Goal: Information Seeking & Learning: Learn about a topic

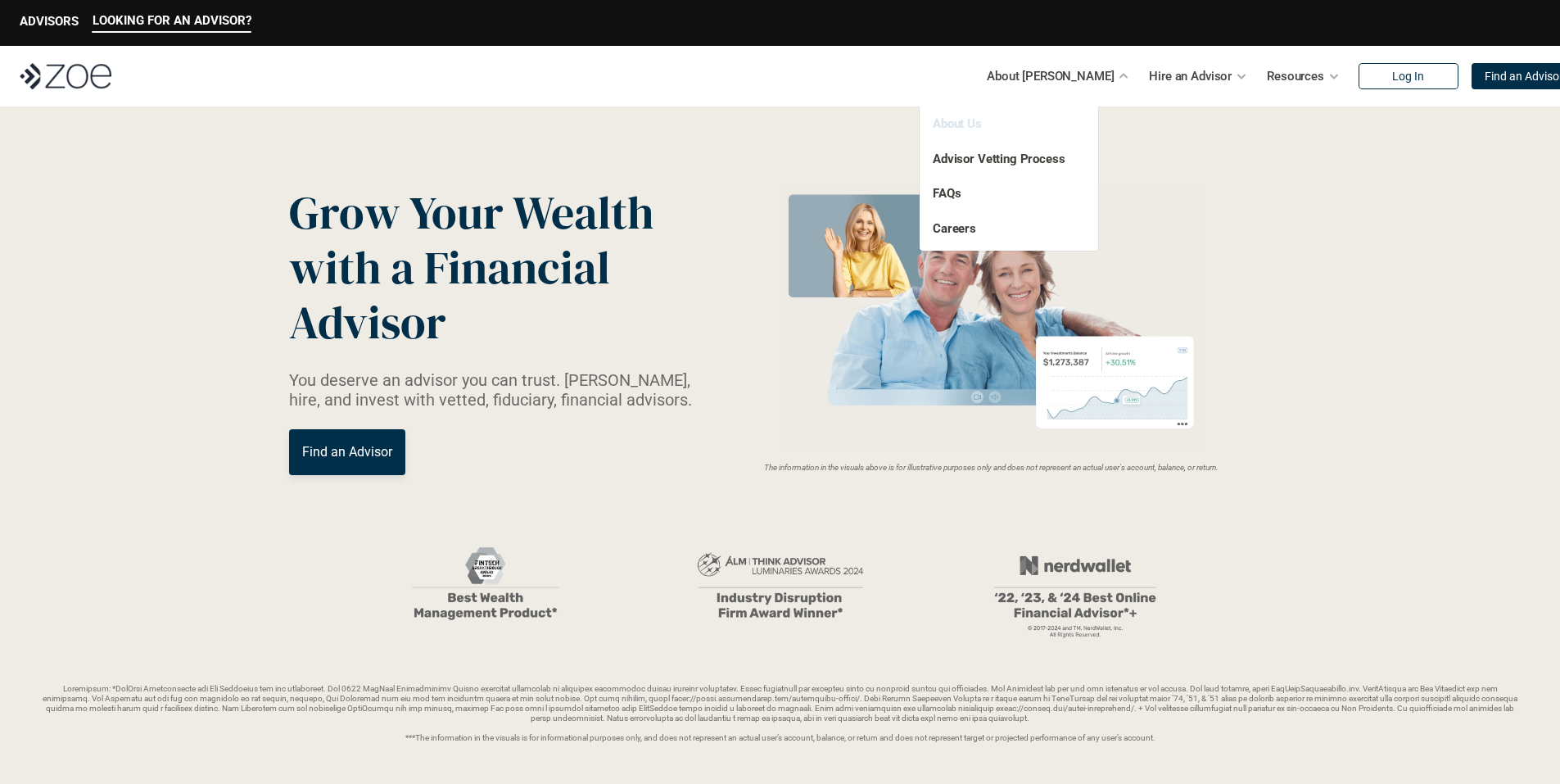
click at [954, 121] on link "About Us" at bounding box center [957, 124] width 49 height 15
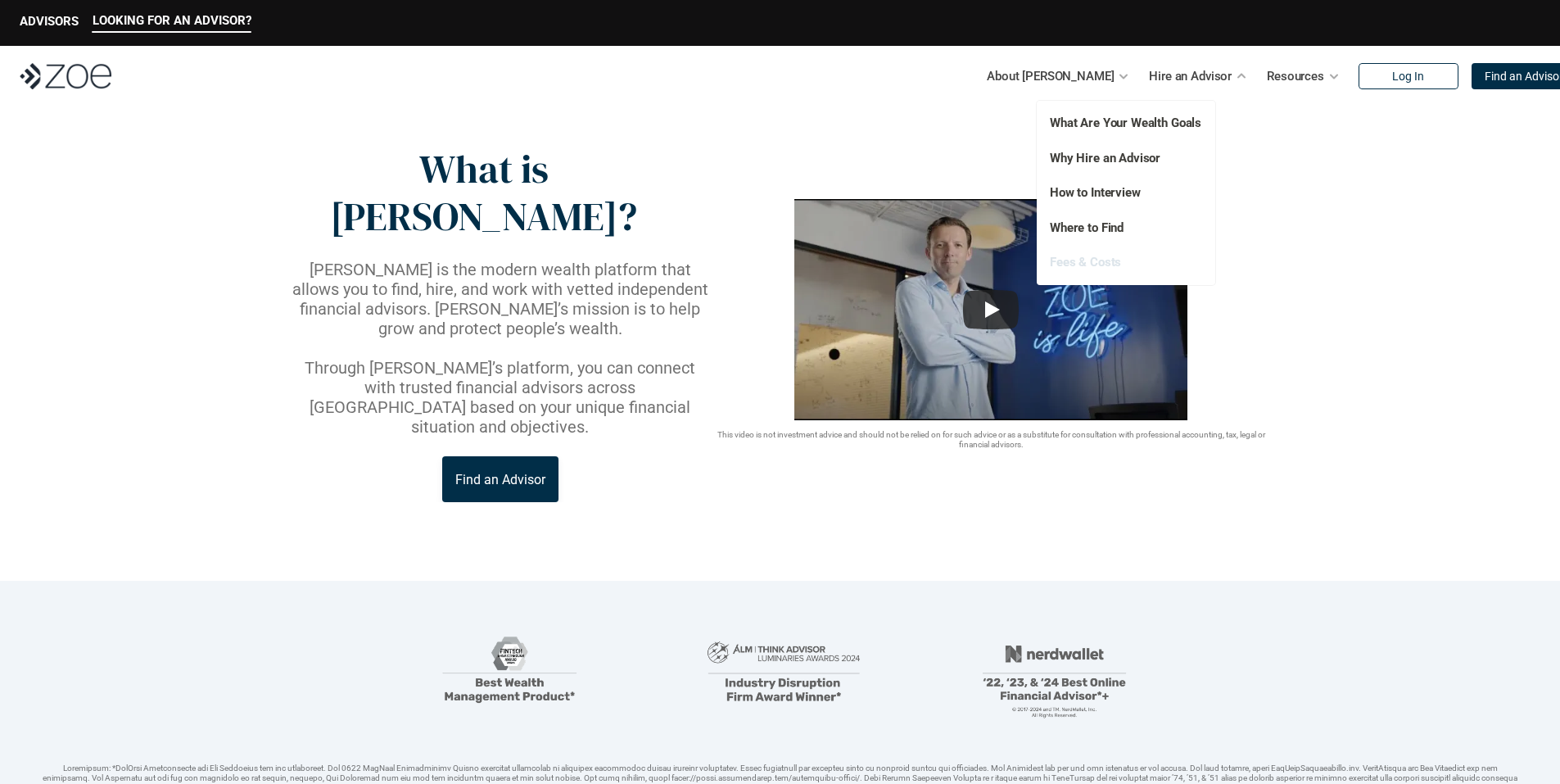
click at [1082, 267] on link "Fees & Costs" at bounding box center [1085, 262] width 71 height 15
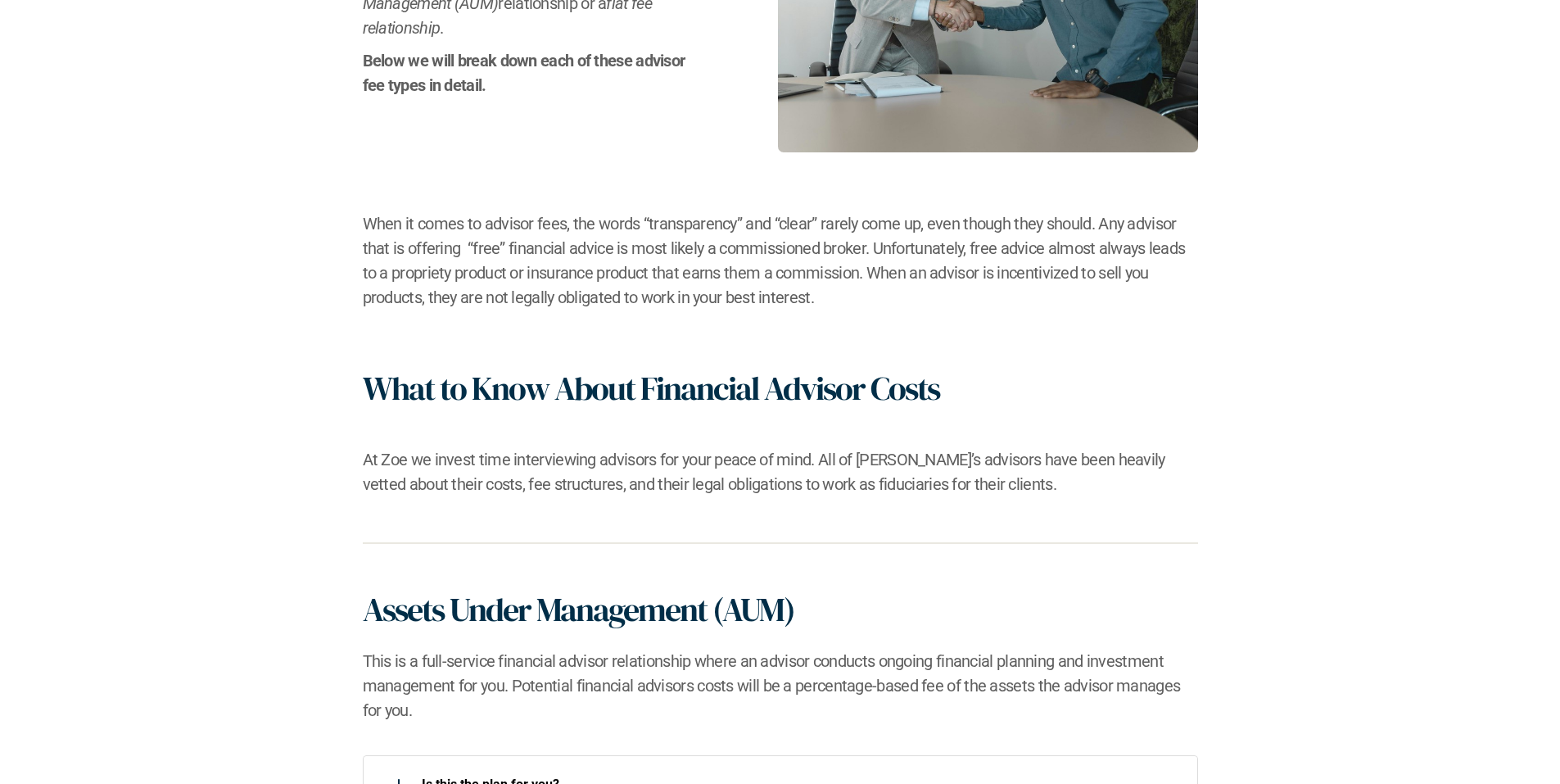
scroll to position [983, 0]
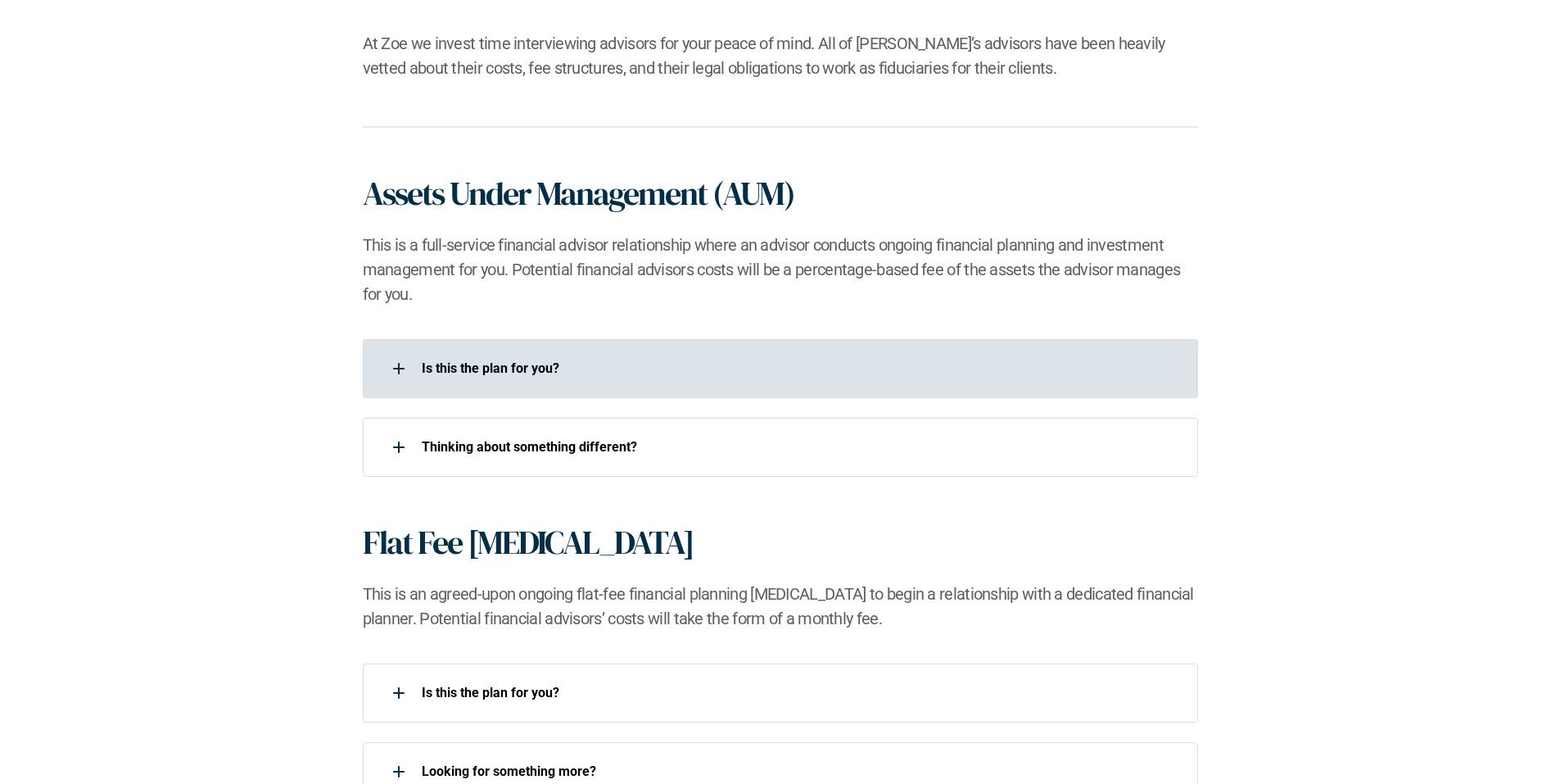
click at [519, 363] on p "Is this the plan for you?​" at bounding box center [799, 367] width 755 height 15
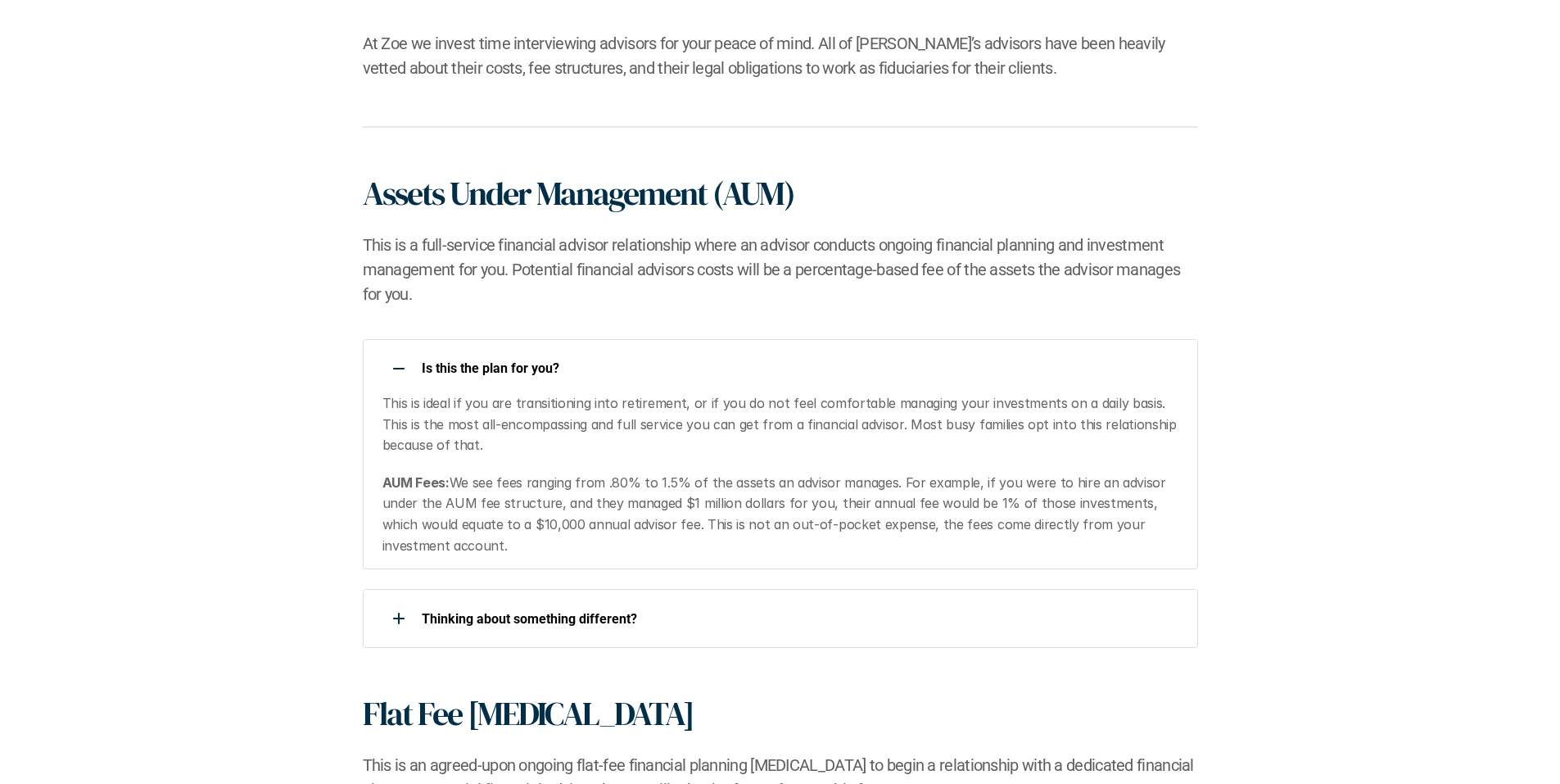
drag, startPoint x: 1184, startPoint y: 529, endPoint x: 664, endPoint y: 520, distance: 520.1
click at [727, 528] on div "Is this the plan for you?​ This is ideal if you are transitioning into retireme…" at bounding box center [780, 454] width 836 height 230
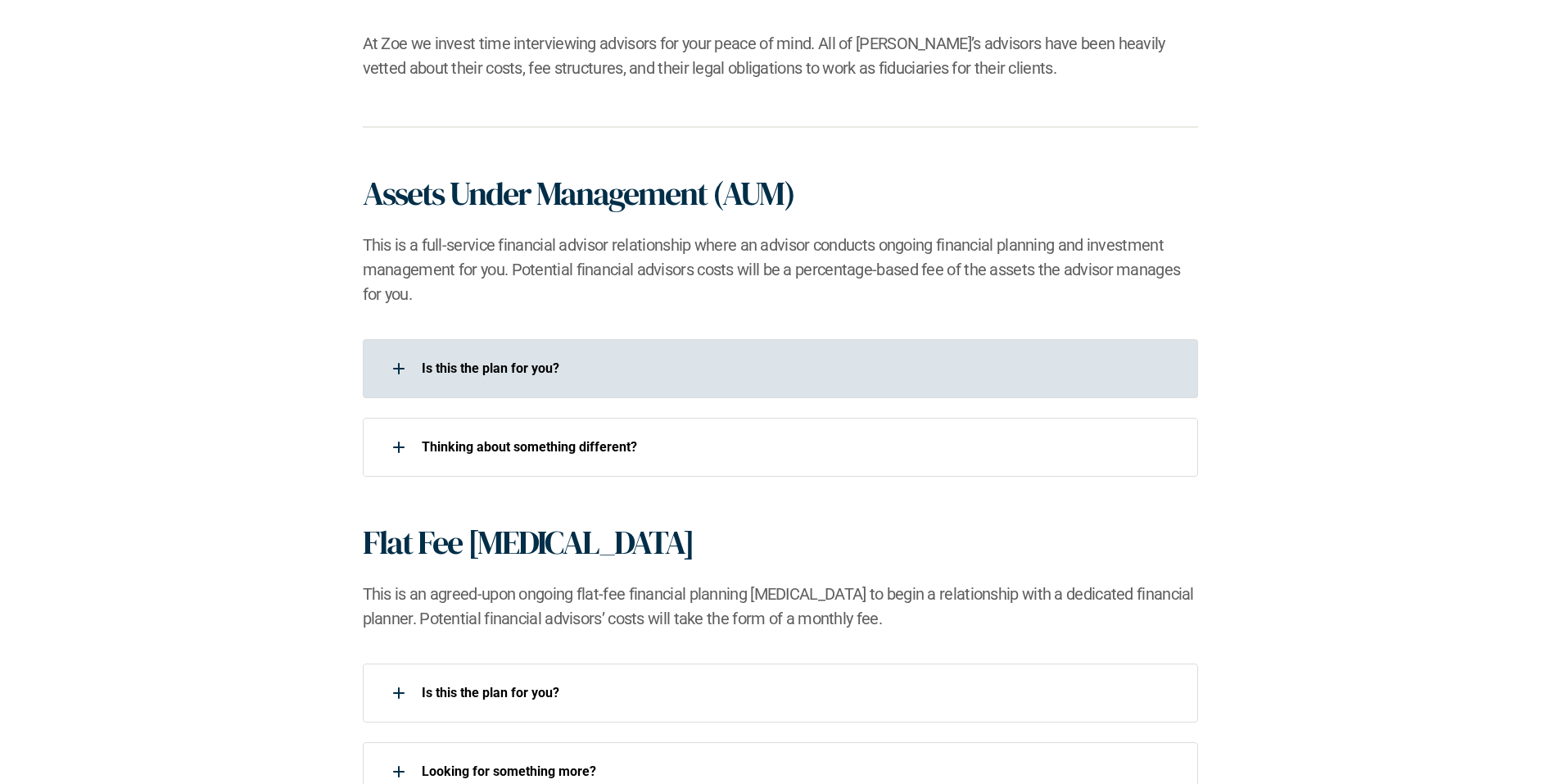
click at [494, 381] on div "Is this the plan for you?​" at bounding box center [770, 368] width 814 height 33
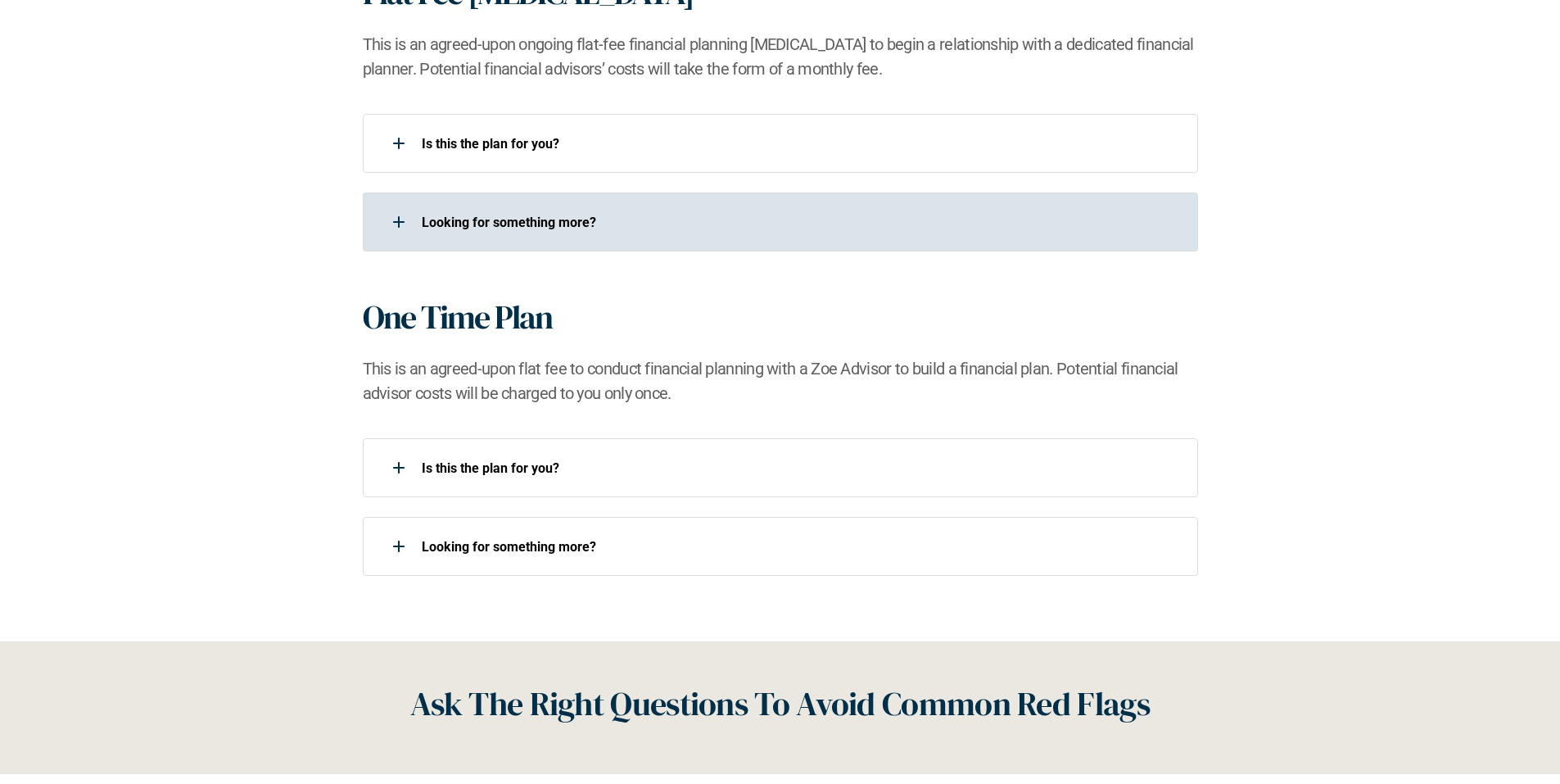
scroll to position [1719, 0]
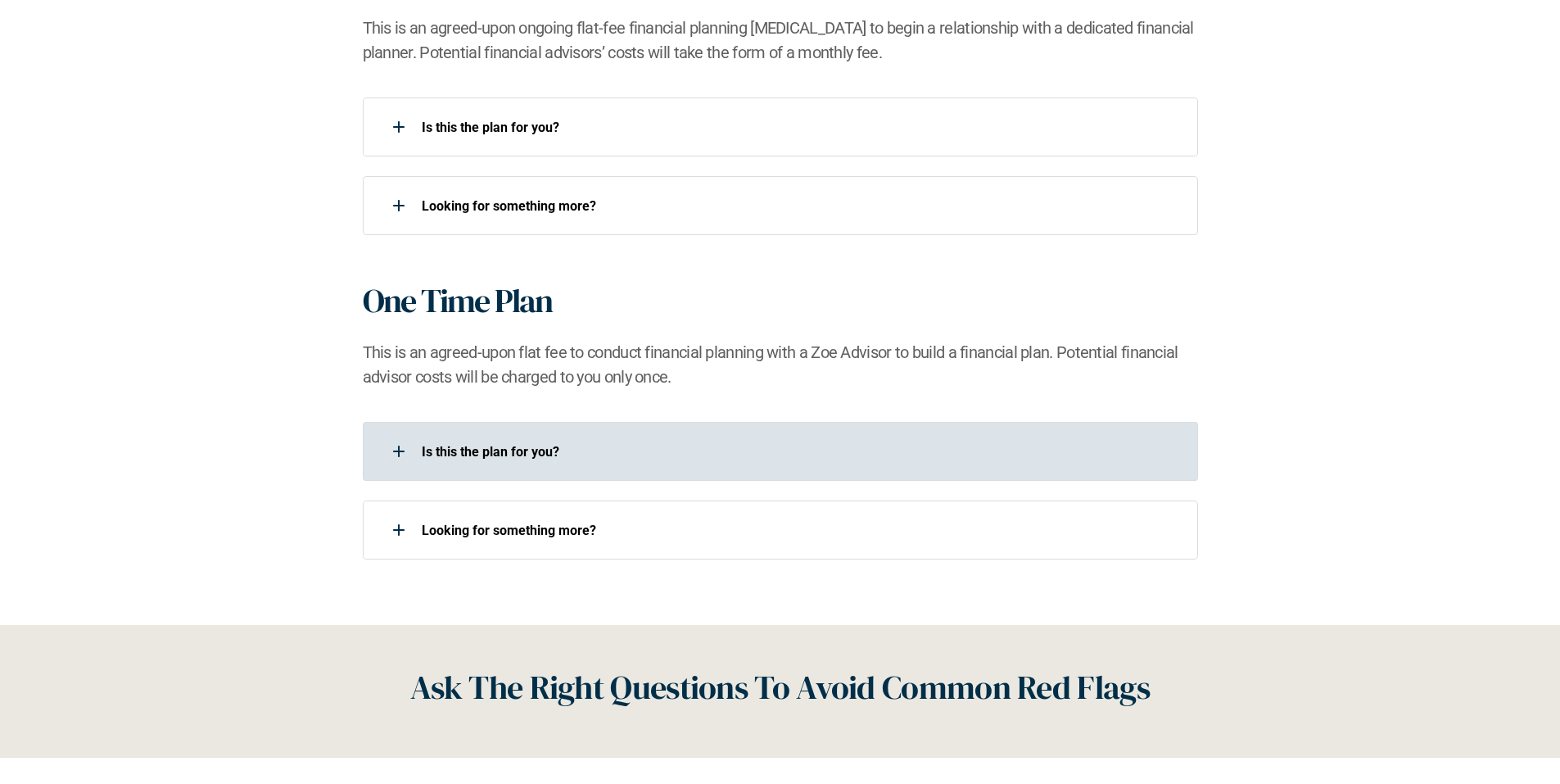
click at [446, 447] on p "Is this the plan for you?​" at bounding box center [799, 451] width 755 height 15
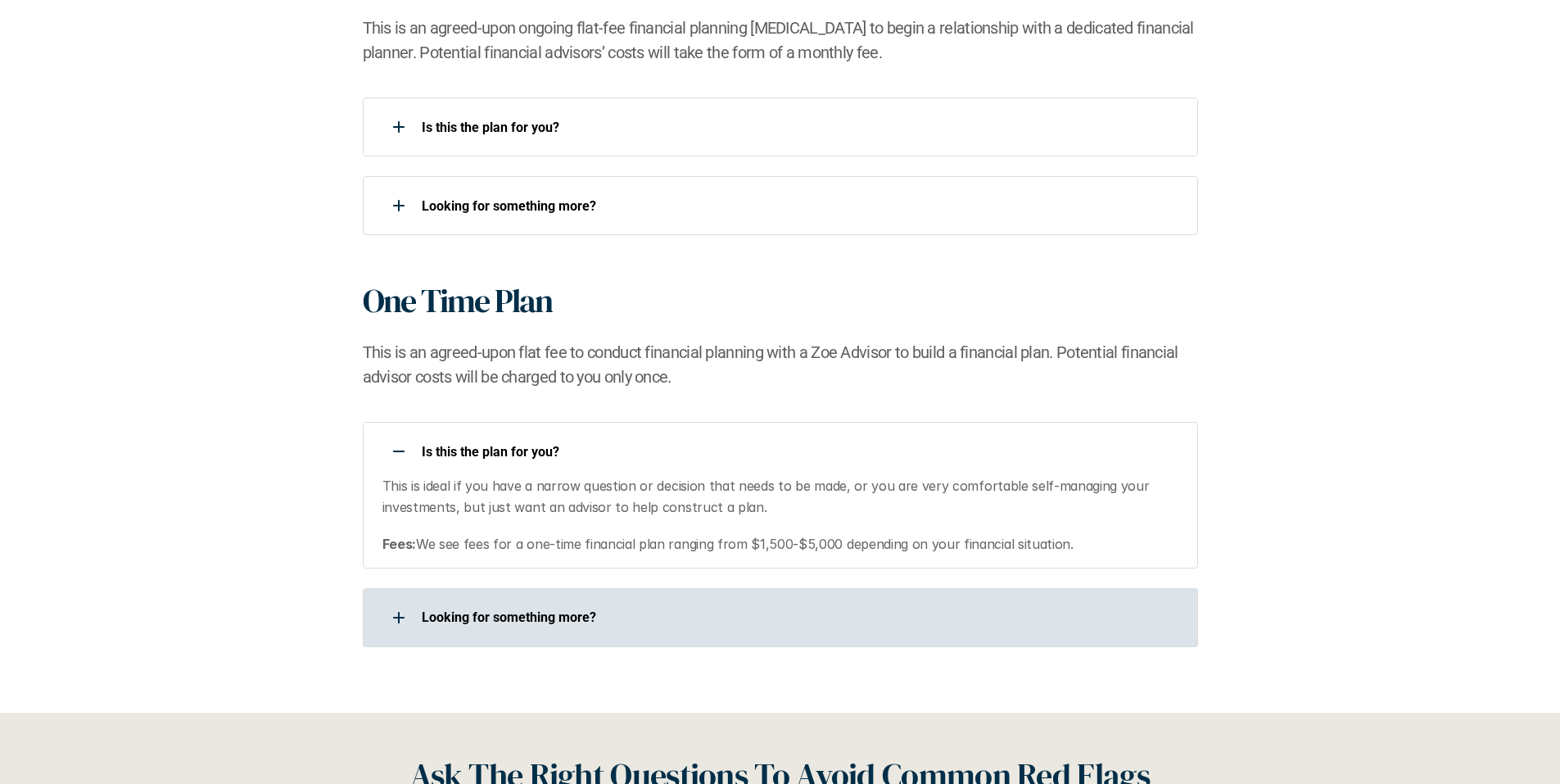
click at [401, 616] on div at bounding box center [398, 617] width 33 height 33
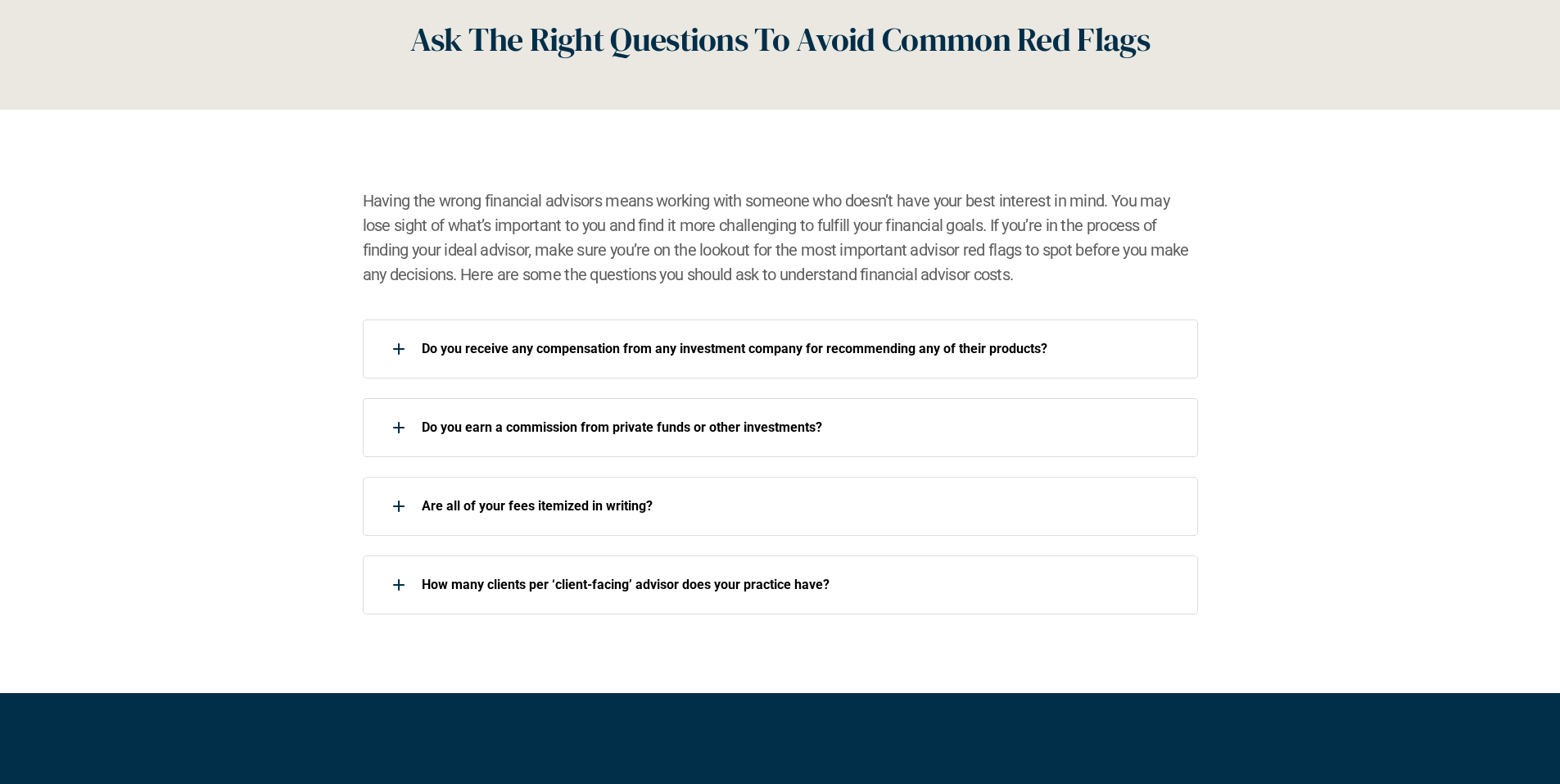
scroll to position [2539, 0]
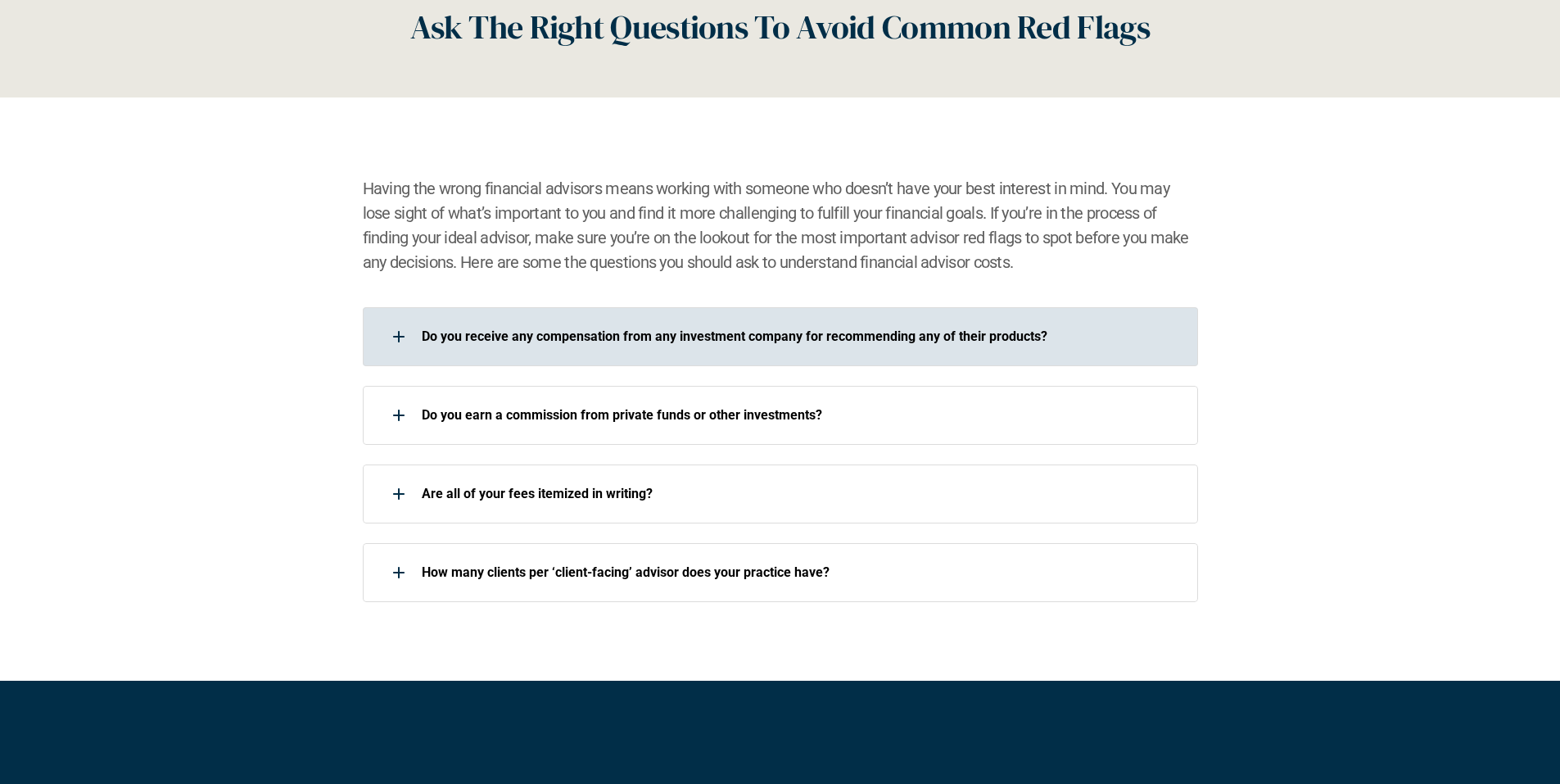
click at [404, 341] on div at bounding box center [398, 336] width 33 height 33
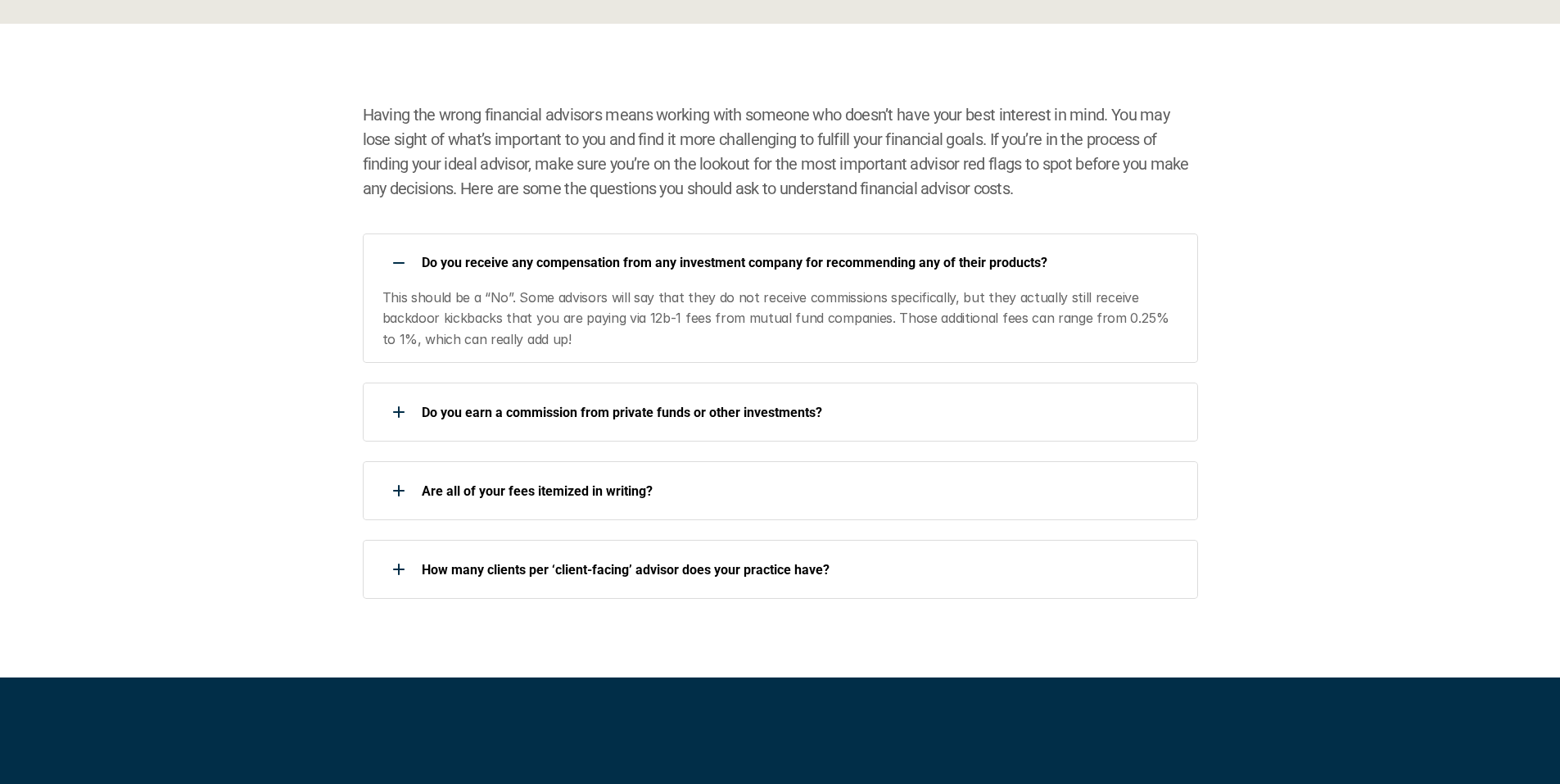
scroll to position [2621, 0]
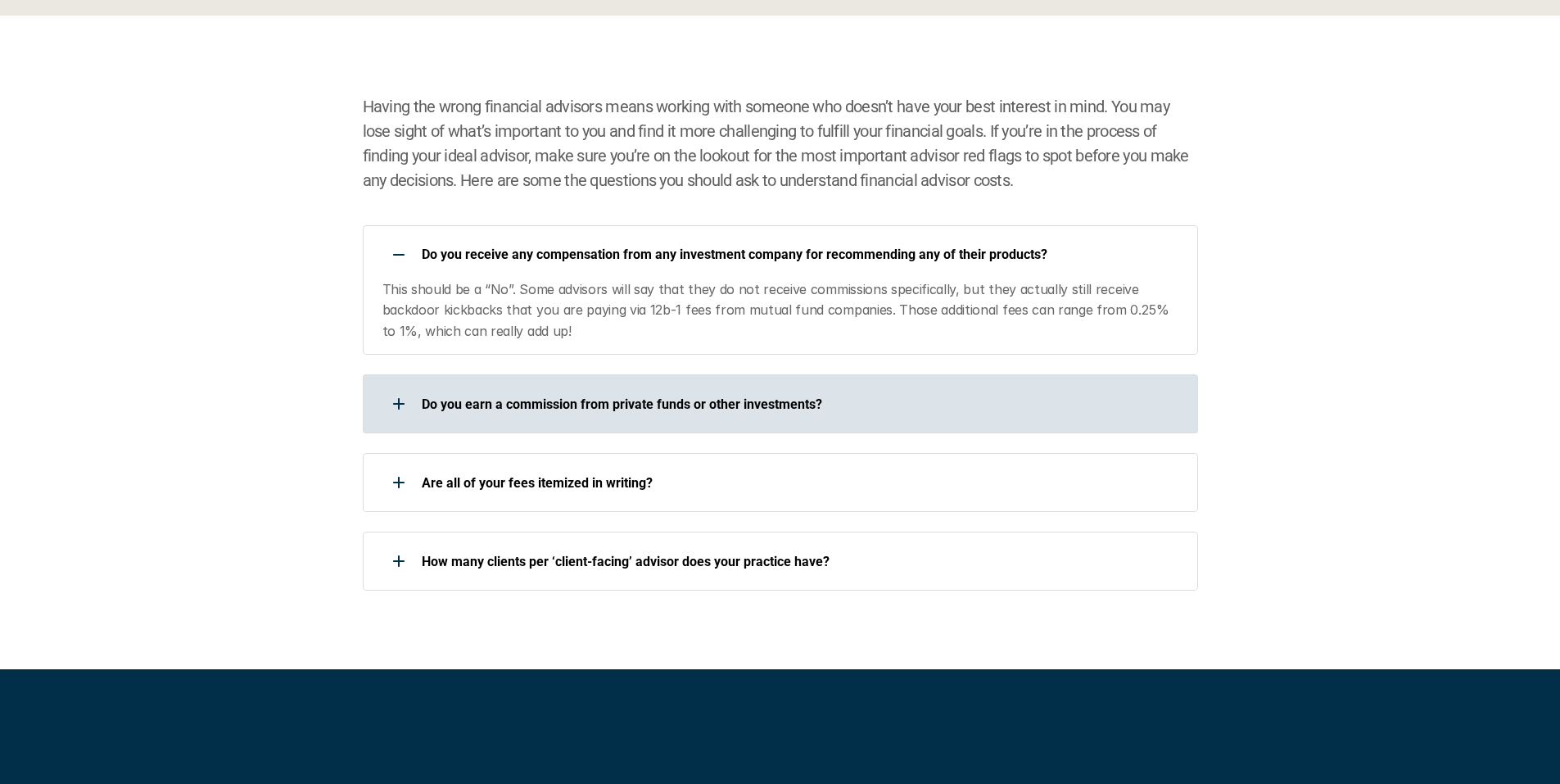
click at [446, 398] on p "Do you earn a commission from private funds or other investments?" at bounding box center [799, 404] width 755 height 15
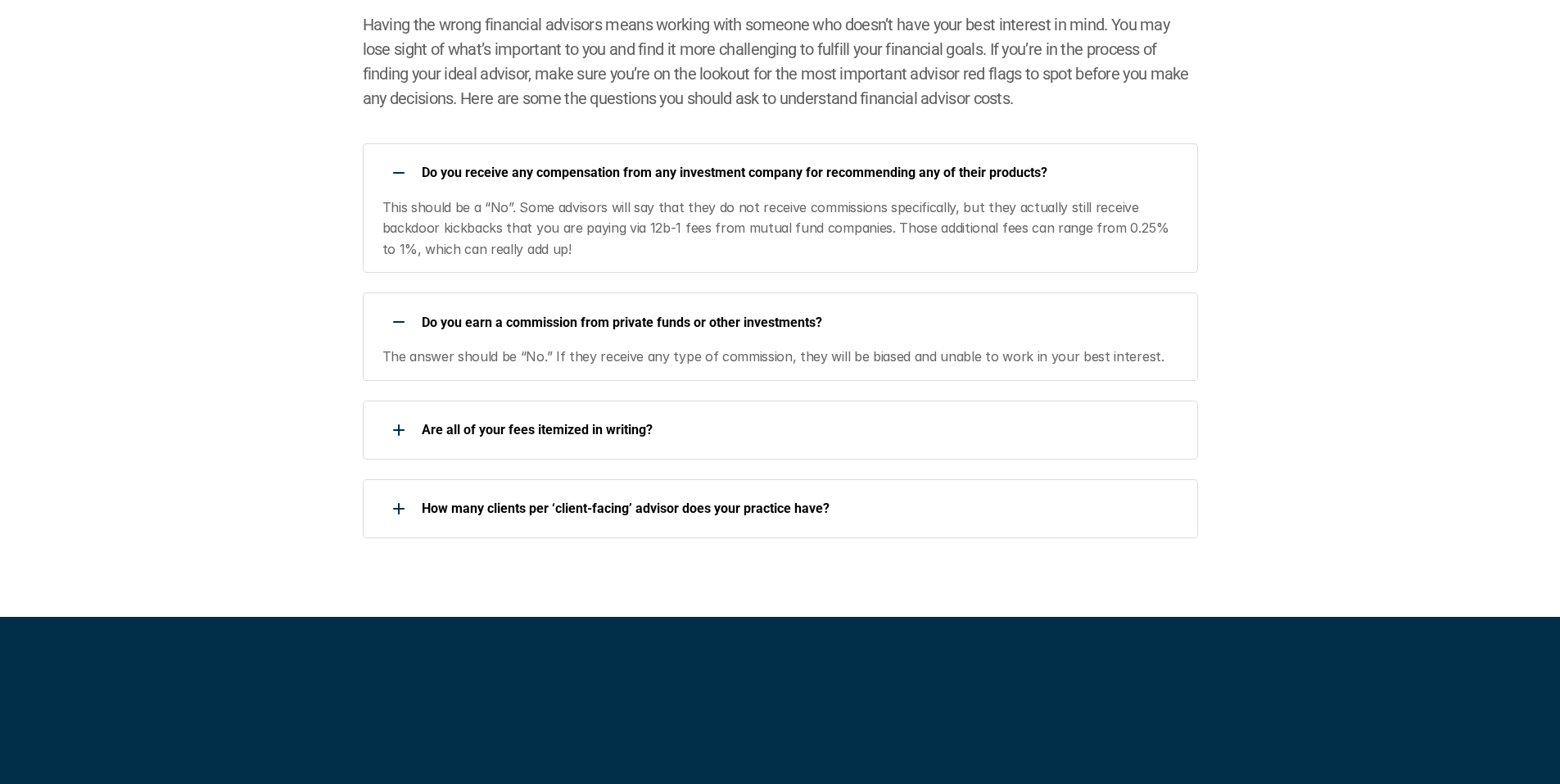
scroll to position [2784, 0]
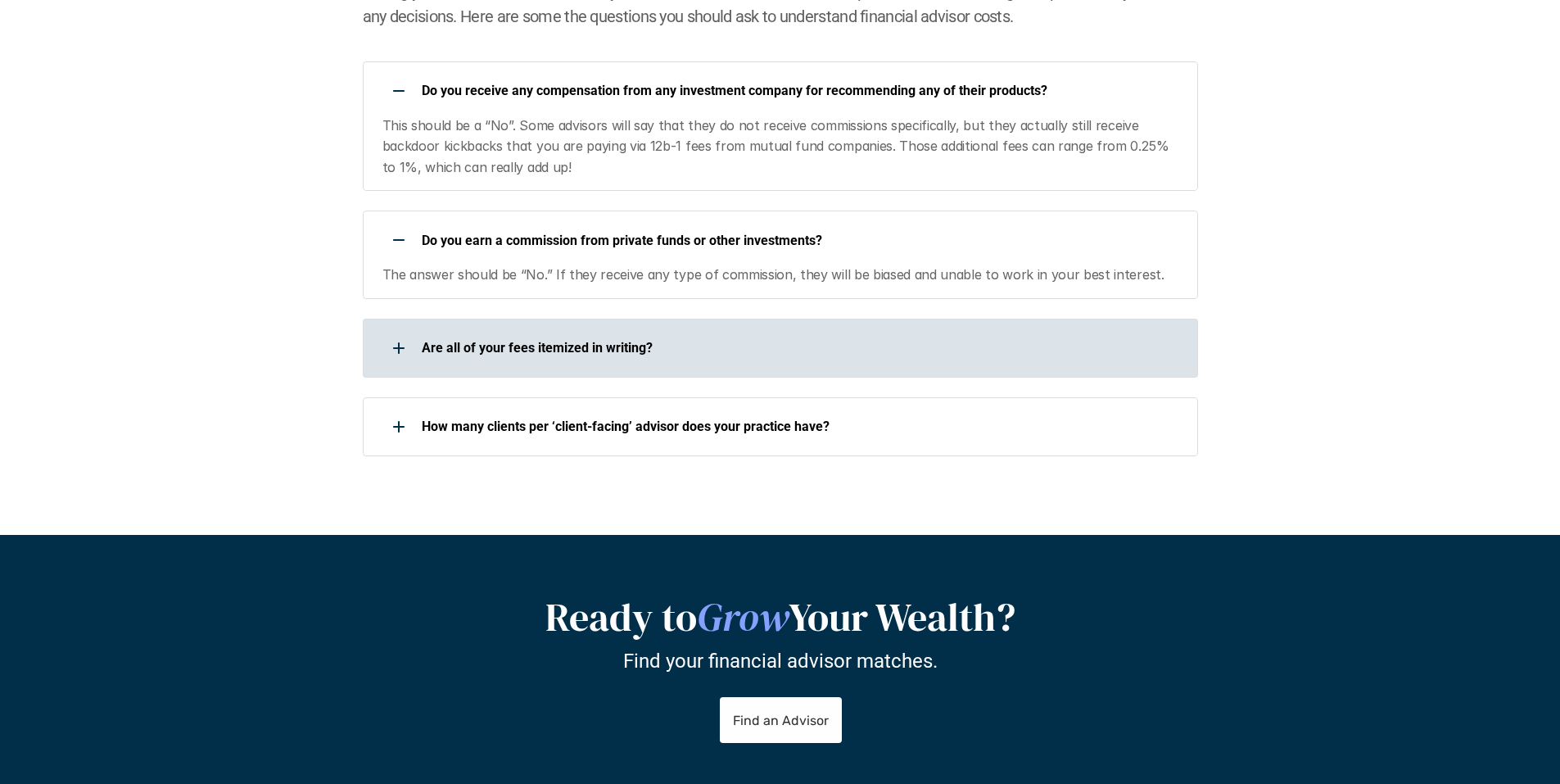
click at [461, 355] on p "Are all of your fees itemized in writing?" at bounding box center [799, 347] width 755 height 15
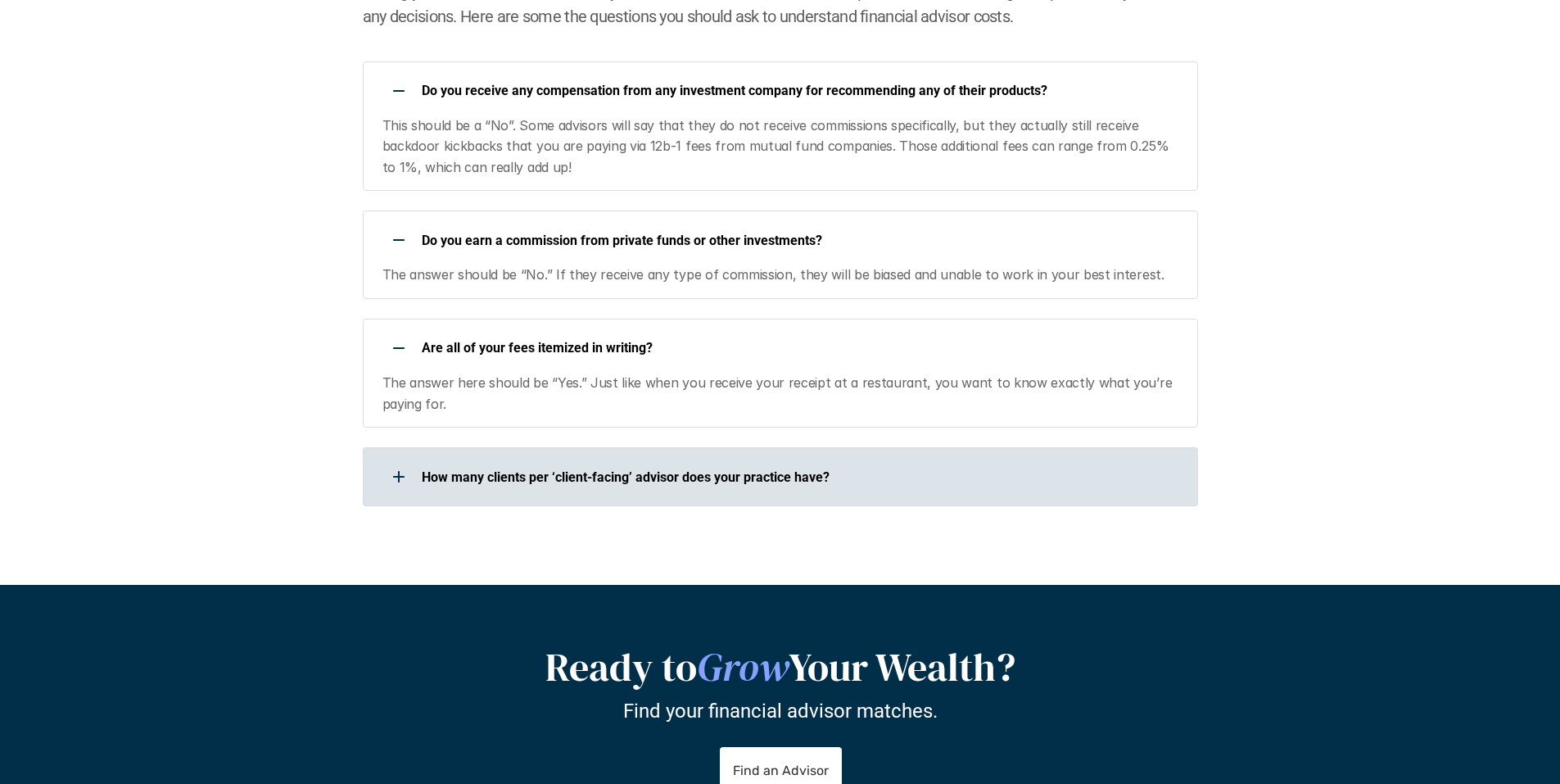
click at [457, 478] on p "How many clients per ‘client-facing’ advisor does your practice have?" at bounding box center [799, 477] width 755 height 15
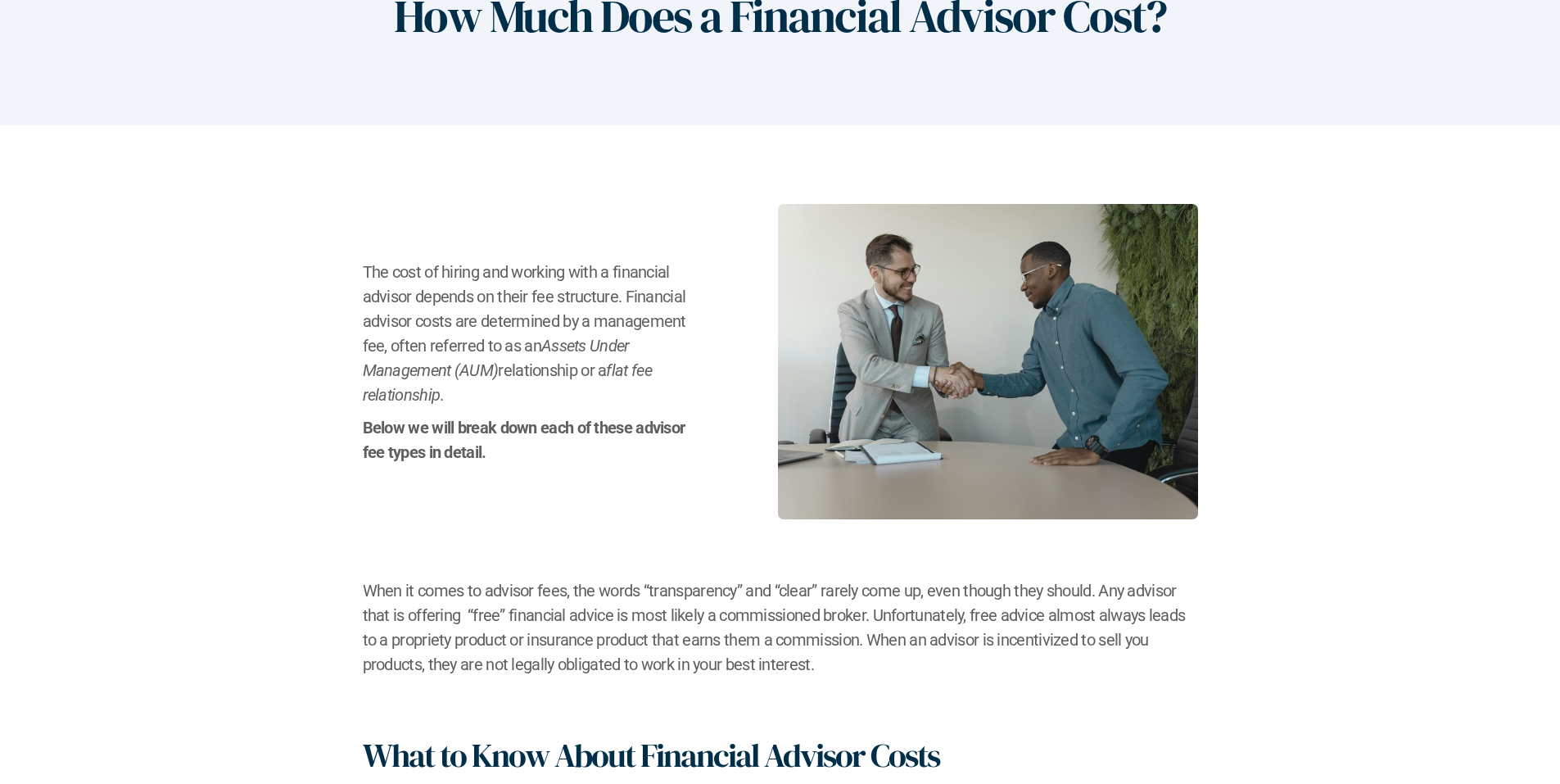
scroll to position [0, 0]
